Goal: Transaction & Acquisition: Purchase product/service

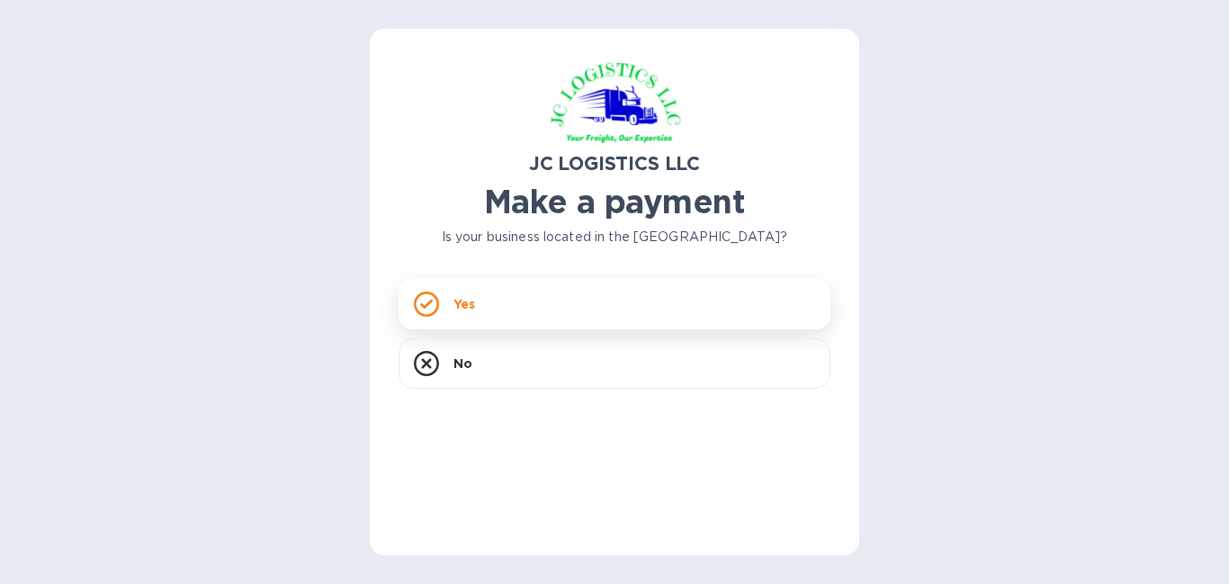
click at [470, 302] on p "Yes" at bounding box center [464, 304] width 22 height 18
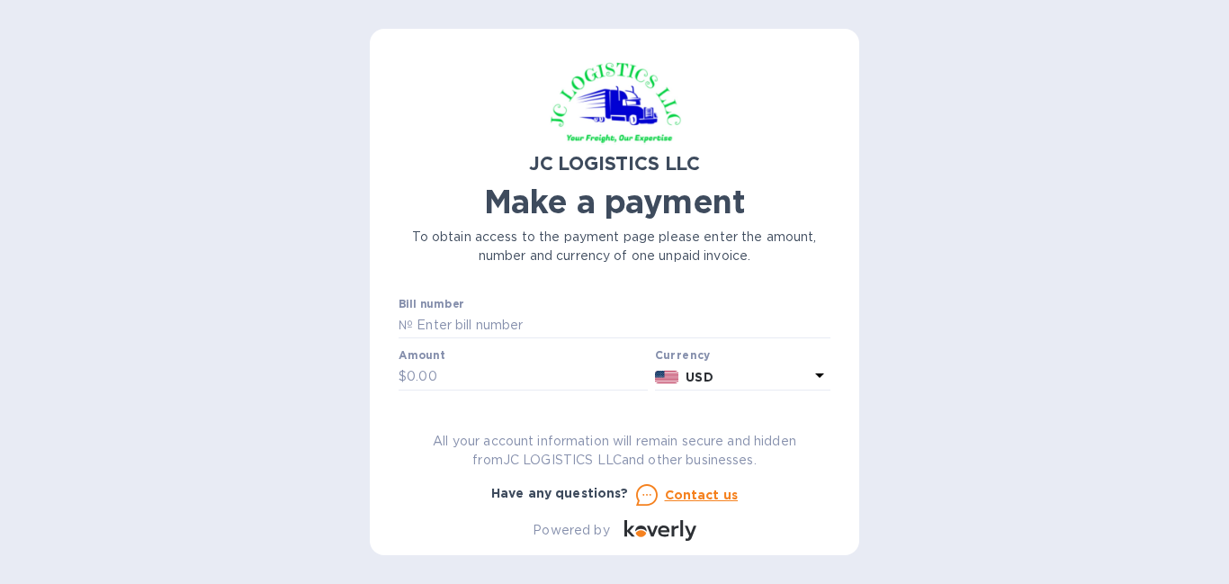
click at [606, 310] on div "Bill number №" at bounding box center [614, 318] width 432 height 41
click at [569, 313] on input "text" at bounding box center [621, 325] width 417 height 27
type input "S25D005933/N"
click at [527, 380] on input "text" at bounding box center [527, 376] width 241 height 27
type input "150.00"
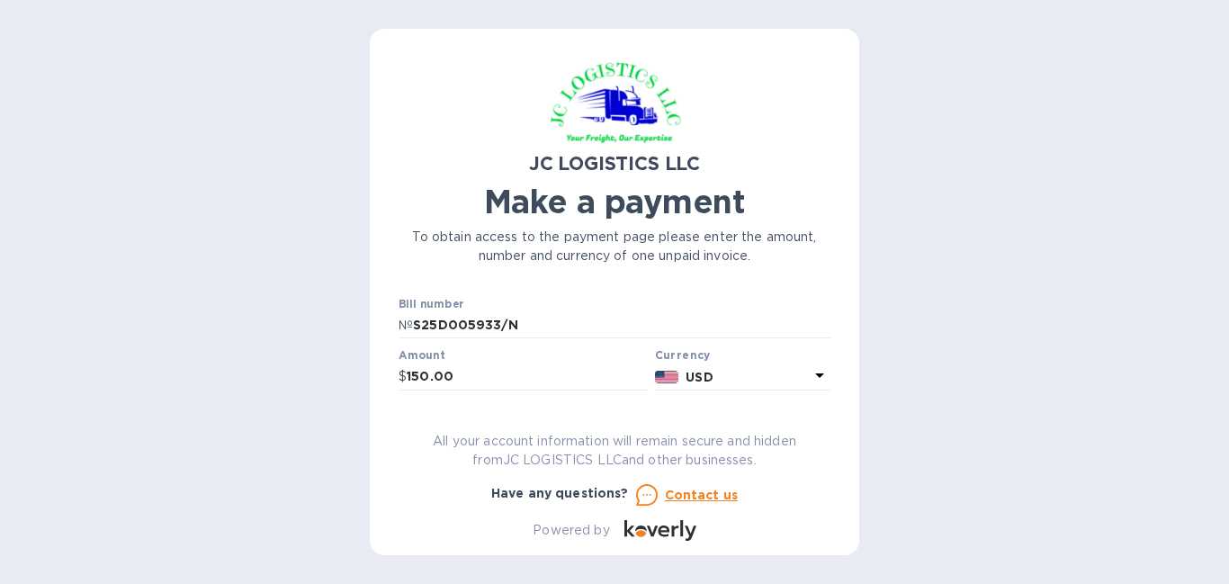
drag, startPoint x: 809, startPoint y: 374, endPoint x: 810, endPoint y: 385, distance: 10.9
click at [810, 385] on icon at bounding box center [820, 375] width 22 height 22
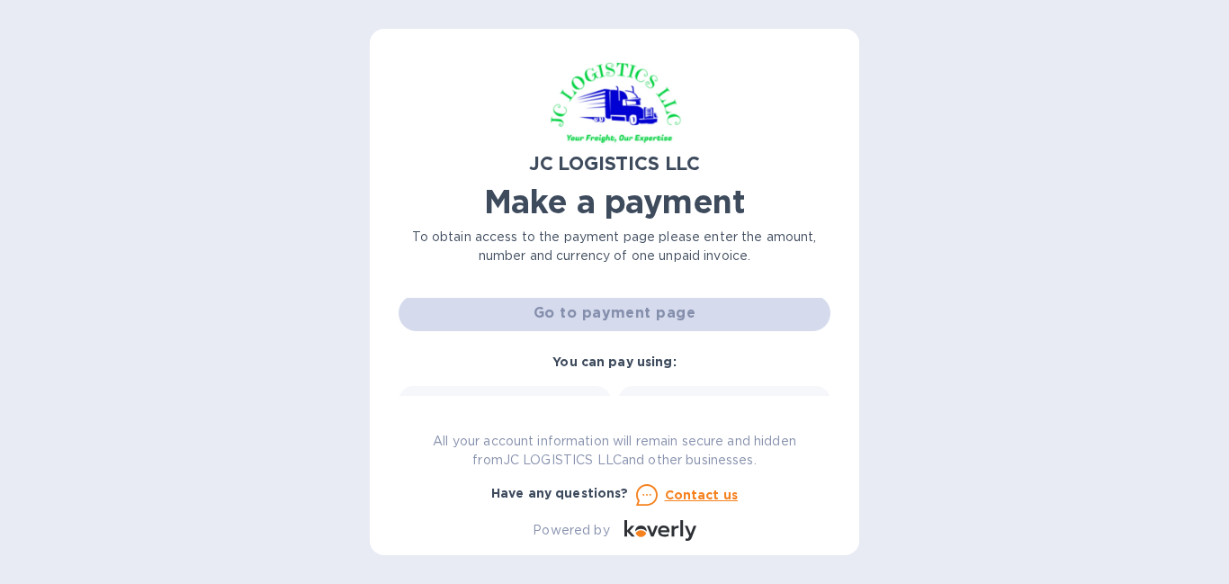
scroll to position [85, 0]
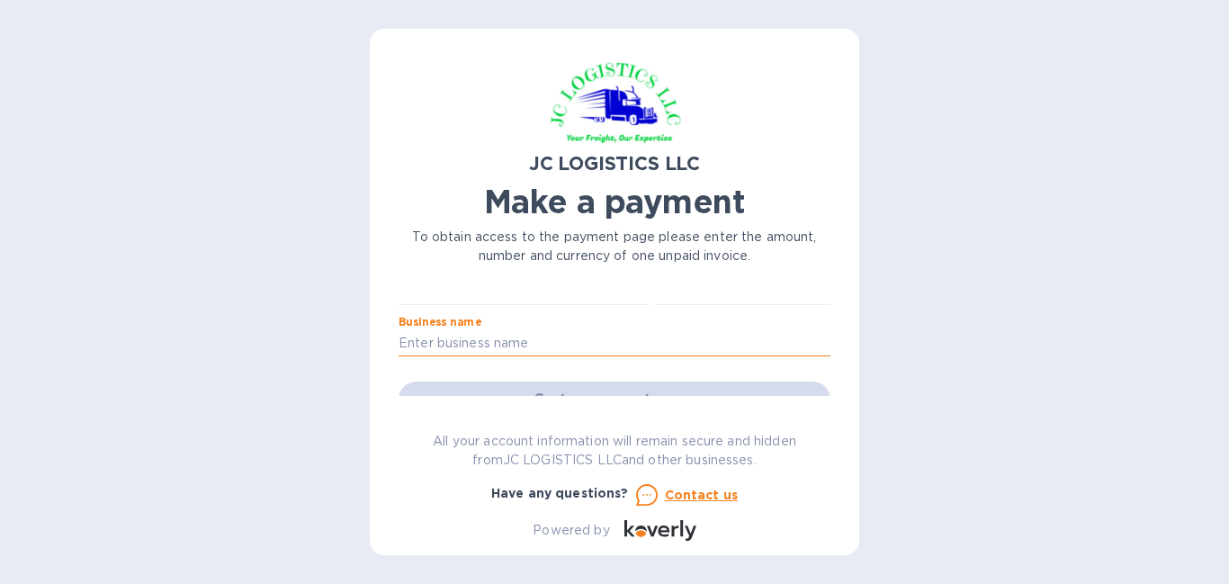
click at [607, 335] on input "text" at bounding box center [614, 343] width 432 height 27
type input "NOMAD MANUFACTURING INC"
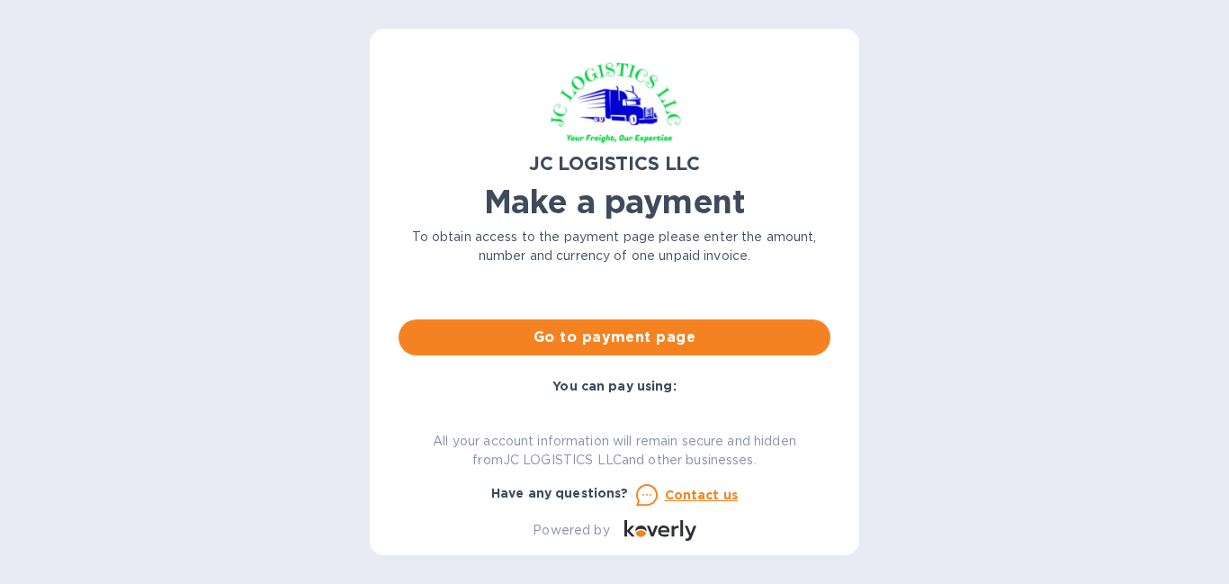
scroll to position [180, 0]
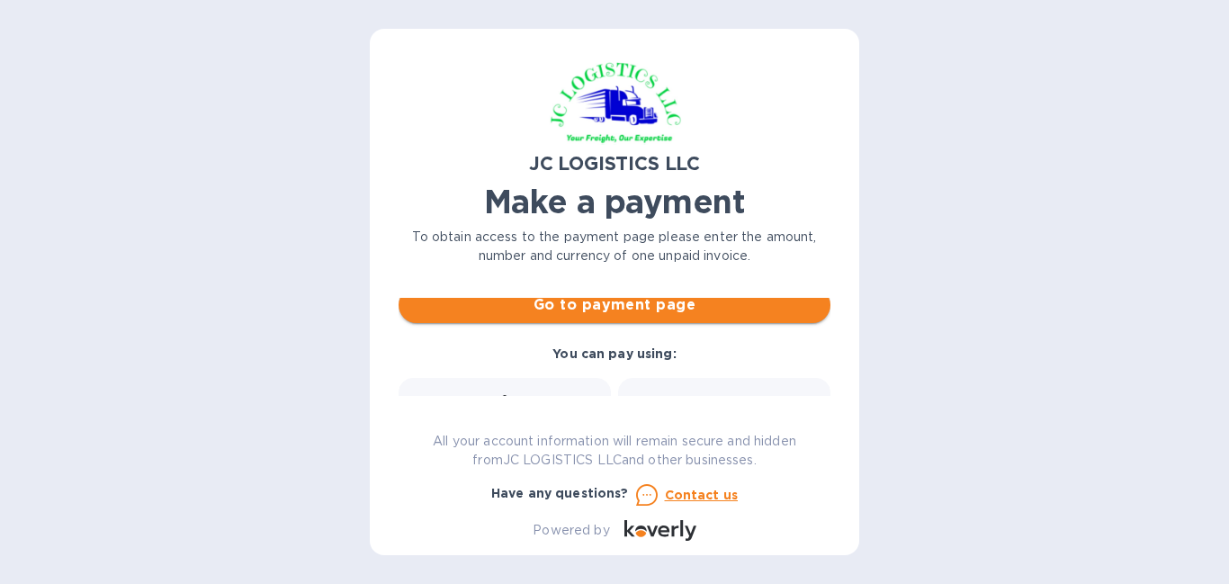
click at [665, 308] on span "Go to payment page" at bounding box center [614, 305] width 403 height 22
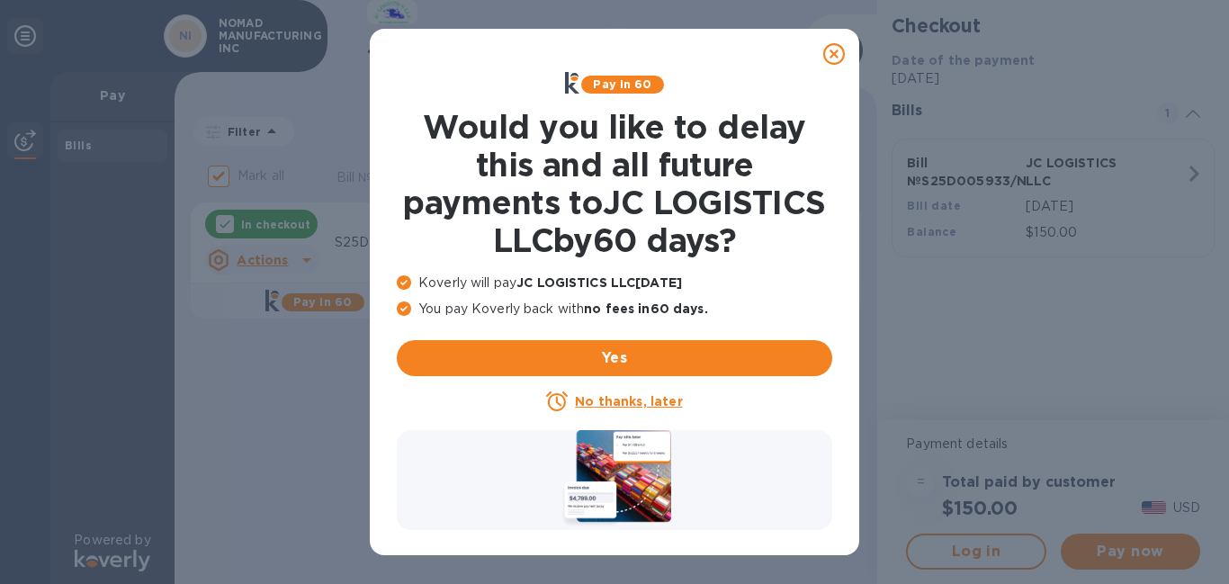
click at [829, 55] on icon at bounding box center [834, 54] width 22 height 22
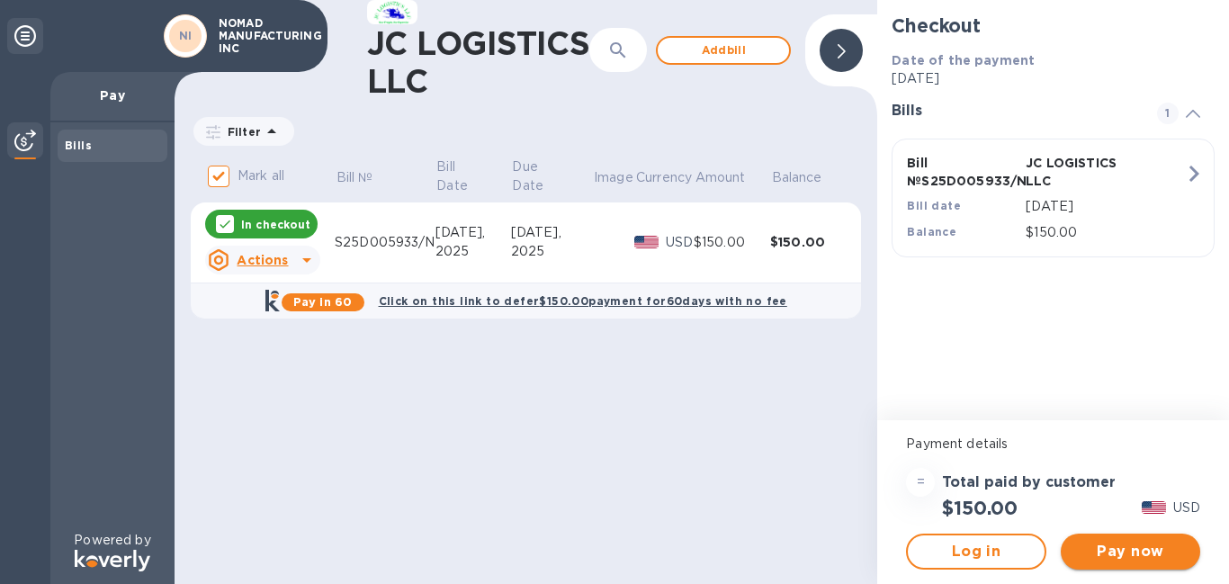
click at [1117, 545] on span "Pay now" at bounding box center [1130, 552] width 111 height 22
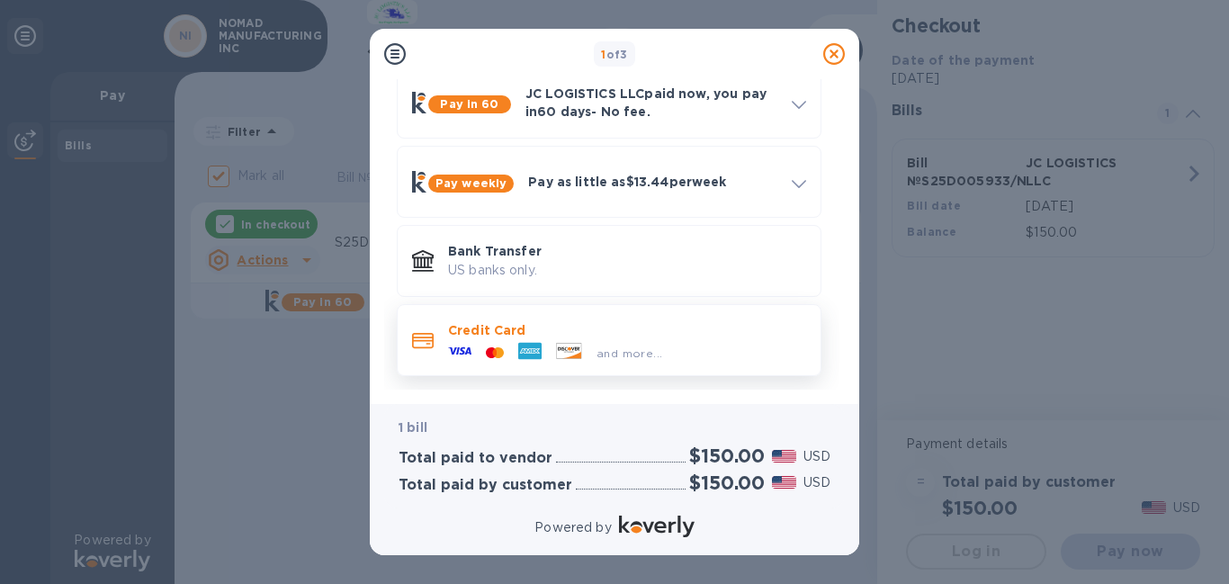
scroll to position [91, 0]
click at [456, 338] on icon at bounding box center [459, 349] width 23 height 23
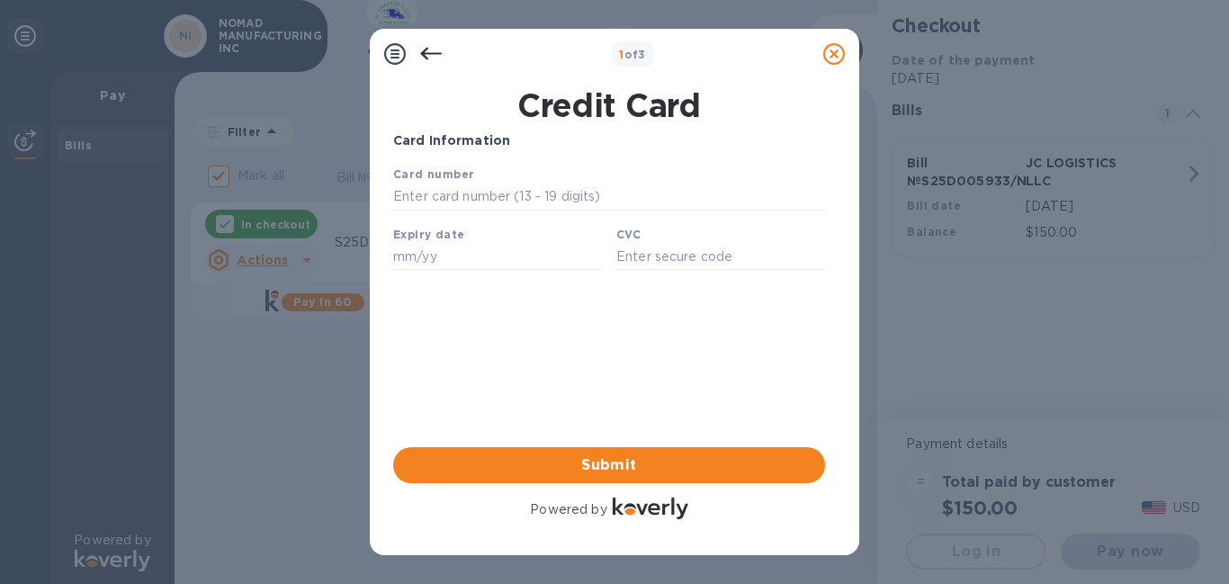
scroll to position [0, 0]
click at [508, 251] on input "text" at bounding box center [497, 256] width 209 height 27
type input "[CREDIT_CARD_NUMBER]"
type input "10/25"
type input "857"
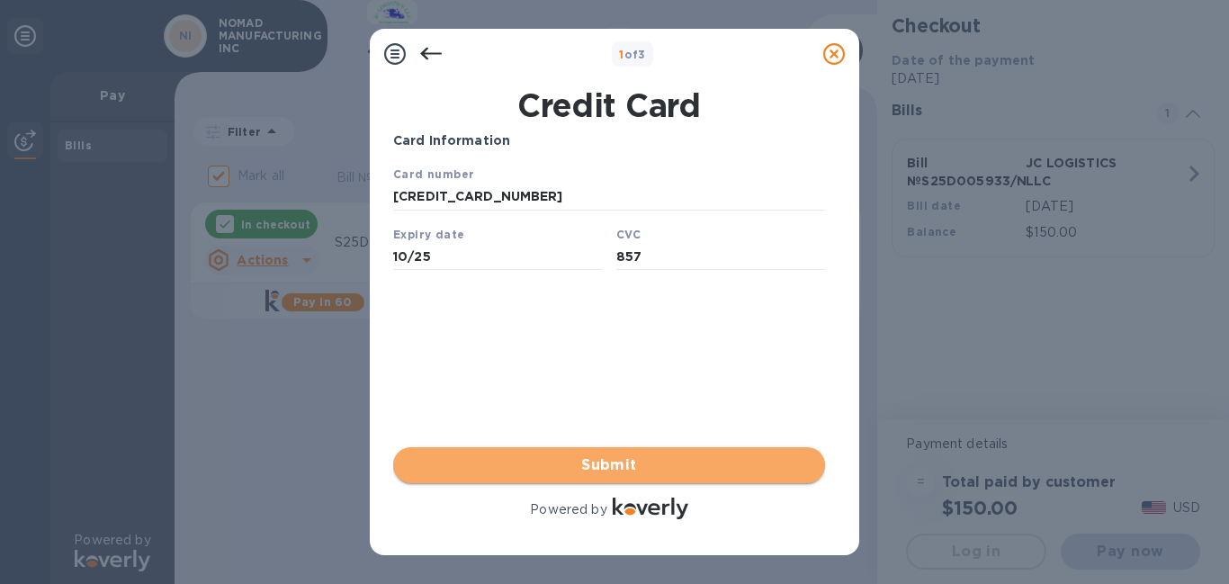
click at [629, 470] on span "Submit" at bounding box center [608, 465] width 403 height 22
